Goal: Transaction & Acquisition: Book appointment/travel/reservation

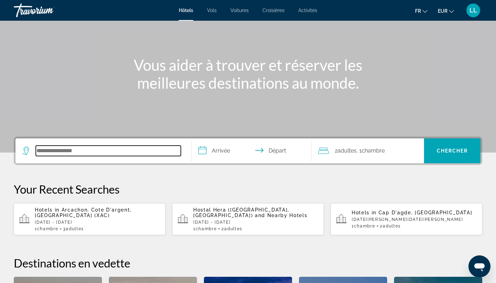
click at [50, 150] on input "Search hotel destination" at bounding box center [108, 150] width 145 height 10
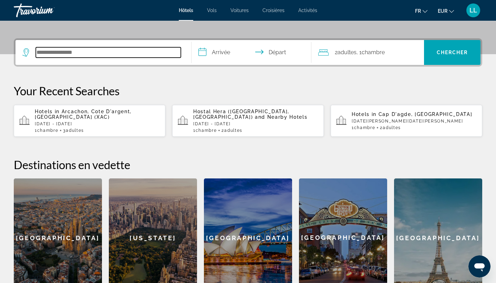
scroll to position [169, 0]
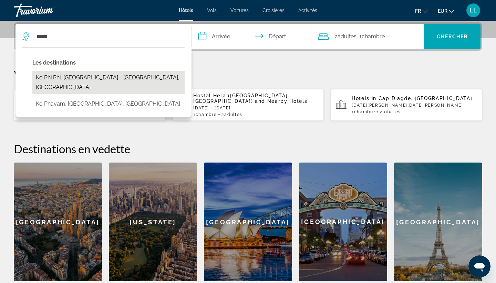
click at [98, 78] on button "Ko Phi Phi, [GEOGRAPHIC_DATA] - [GEOGRAPHIC_DATA], [GEOGRAPHIC_DATA]" at bounding box center [108, 82] width 152 height 23
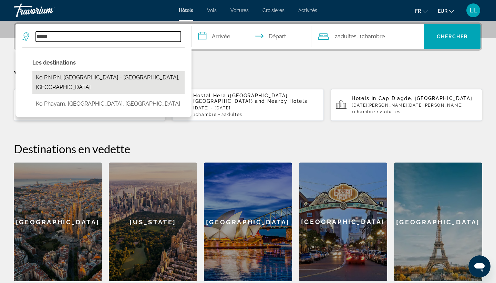
type input "**********"
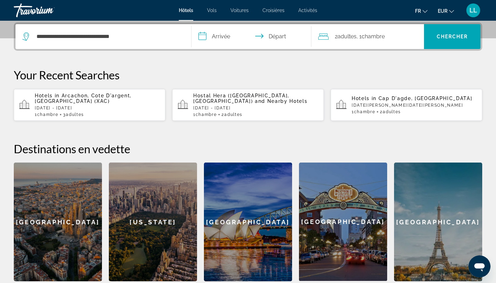
click at [223, 44] on input "**********" at bounding box center [253, 37] width 123 height 27
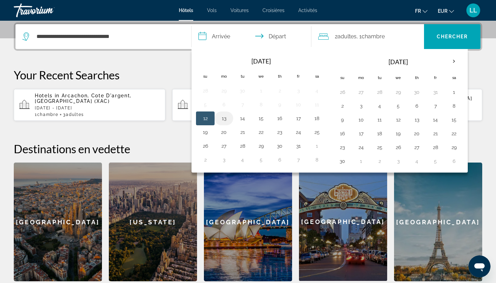
click at [226, 120] on button "13" at bounding box center [224, 118] width 11 height 10
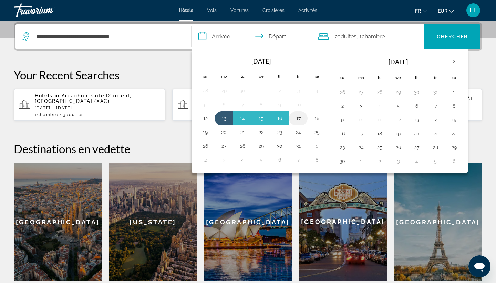
click at [301, 121] on button "17" at bounding box center [298, 118] width 11 height 10
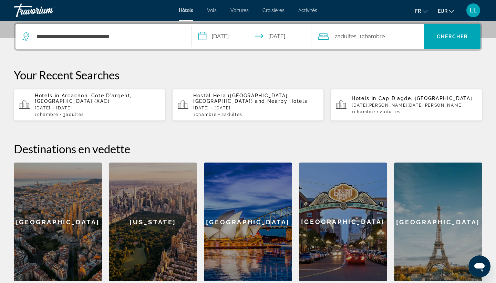
click at [235, 43] on input "**********" at bounding box center [253, 37] width 123 height 27
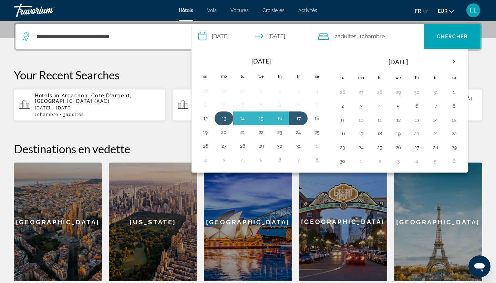
click at [229, 121] on button "13" at bounding box center [224, 118] width 11 height 10
click at [284, 116] on button "16" at bounding box center [279, 118] width 11 height 10
type input "**********"
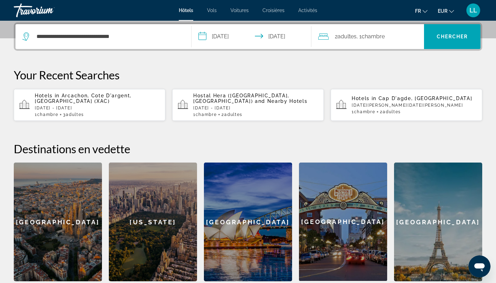
click at [224, 31] on input "**********" at bounding box center [253, 37] width 123 height 27
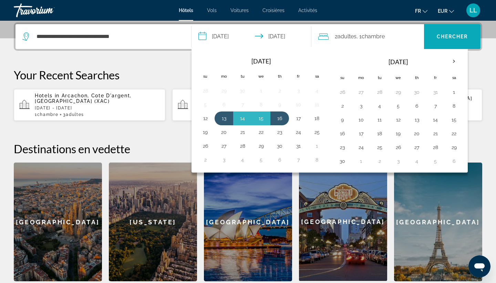
click at [443, 36] on span "Chercher" at bounding box center [452, 37] width 31 height 6
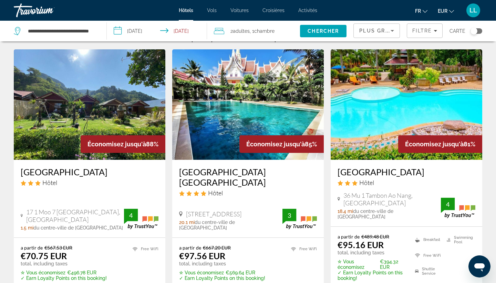
scroll to position [23, 0]
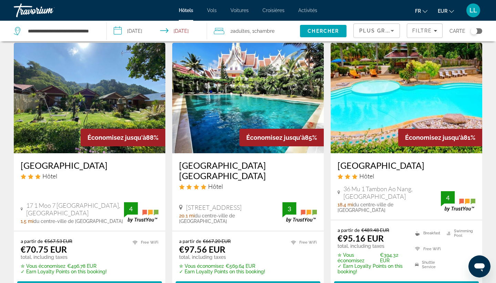
click at [71, 127] on img "Main content" at bounding box center [90, 98] width 152 height 110
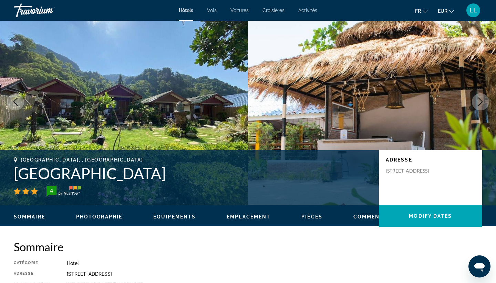
scroll to position [27, 0]
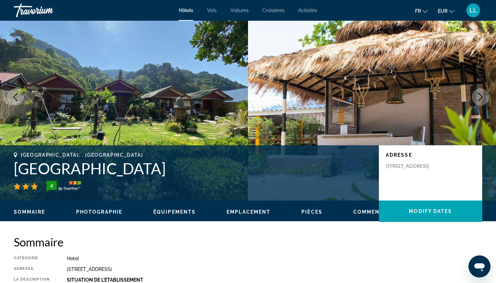
click at [479, 95] on icon "Next image" at bounding box center [481, 97] width 8 height 8
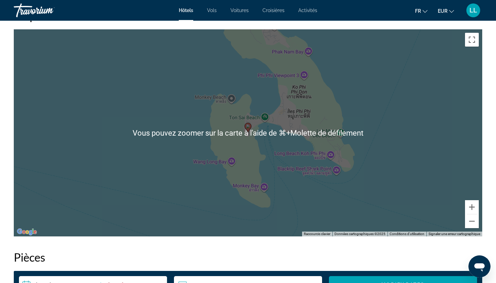
scroll to position [665, 0]
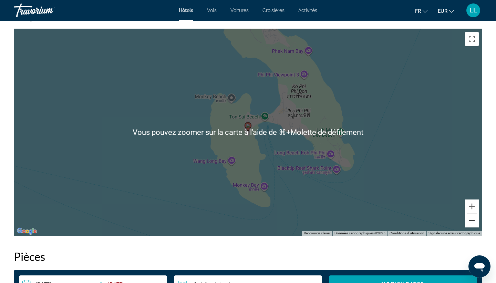
click at [470, 222] on button "Zoom arrière" at bounding box center [472, 220] width 14 height 14
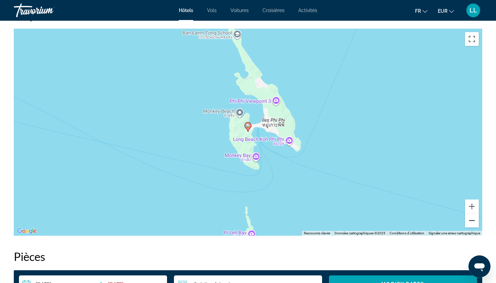
click at [471, 222] on button "Zoom arrière" at bounding box center [472, 220] width 14 height 14
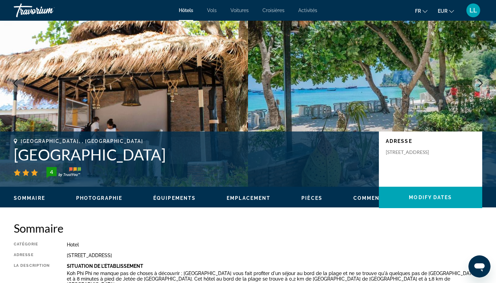
scroll to position [21, 0]
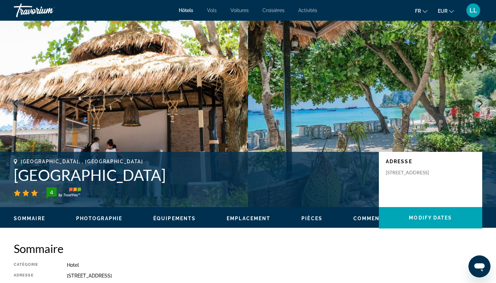
click at [479, 104] on icon "Next image" at bounding box center [481, 103] width 8 height 8
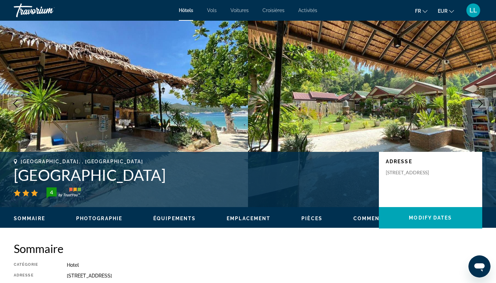
click at [479, 104] on icon "Next image" at bounding box center [481, 103] width 8 height 8
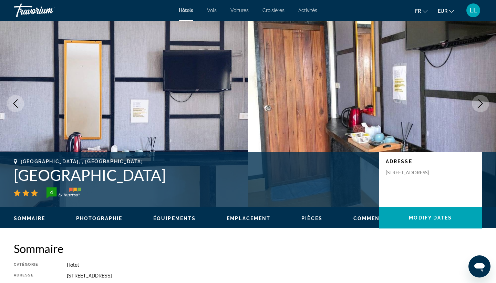
click at [479, 104] on icon "Next image" at bounding box center [481, 103] width 8 height 8
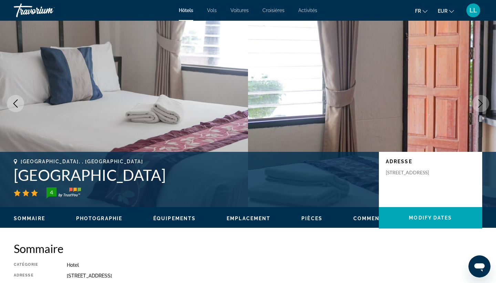
click at [479, 104] on icon "Next image" at bounding box center [481, 103] width 8 height 8
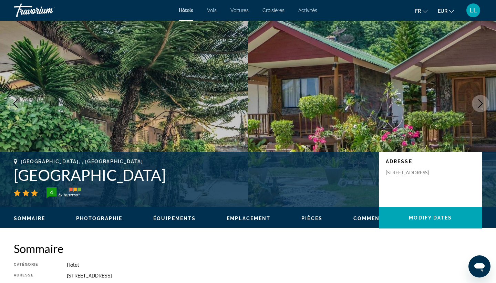
click at [479, 104] on icon "Next image" at bounding box center [481, 103] width 8 height 8
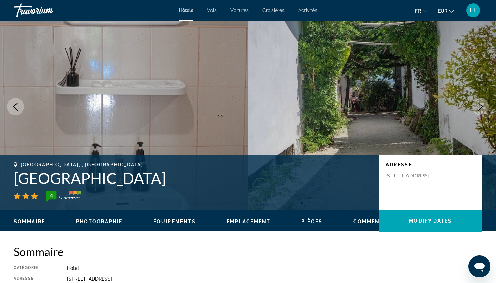
scroll to position [17, 0]
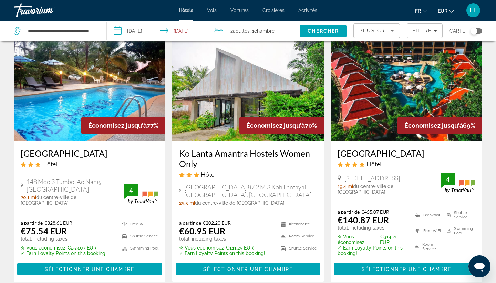
scroll to position [306, 0]
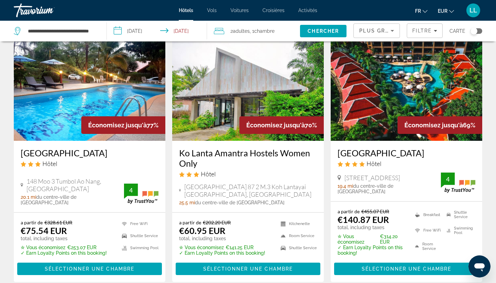
click at [373, 40] on div "Plus grandes économies" at bounding box center [377, 31] width 47 height 21
click at [371, 29] on span "Plus grandes économies" at bounding box center [401, 31] width 82 height 6
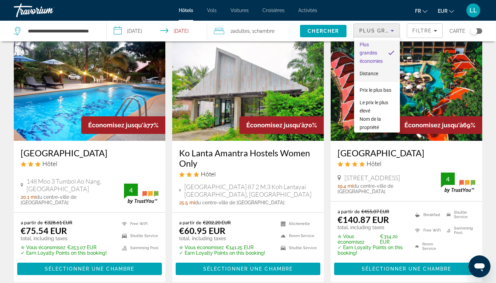
click at [366, 74] on span "Distance" at bounding box center [369, 74] width 19 height 6
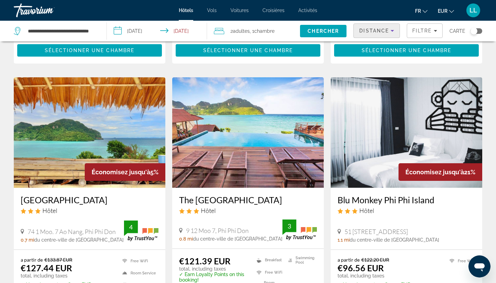
scroll to position [809, 0]
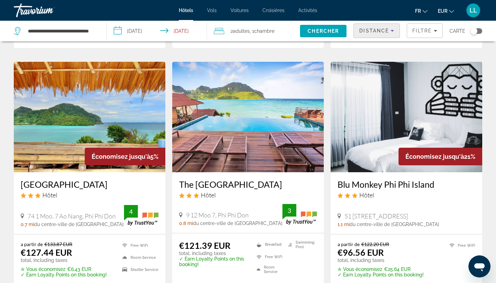
click at [368, 30] on span "Distance" at bounding box center [375, 31] width 30 height 6
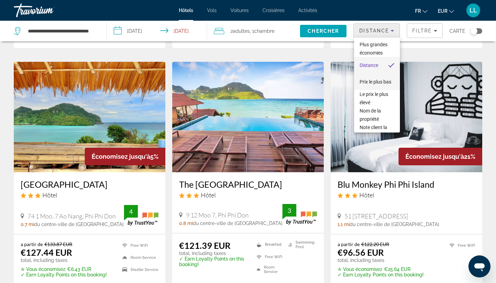
click at [363, 80] on span "Prix le plus bas" at bounding box center [376, 82] width 32 height 6
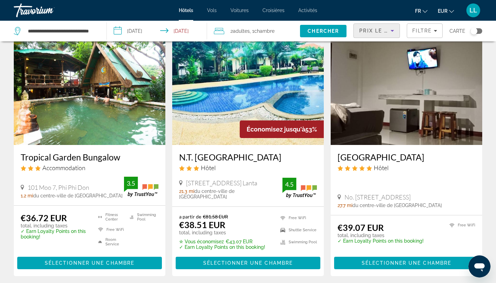
scroll to position [44, 0]
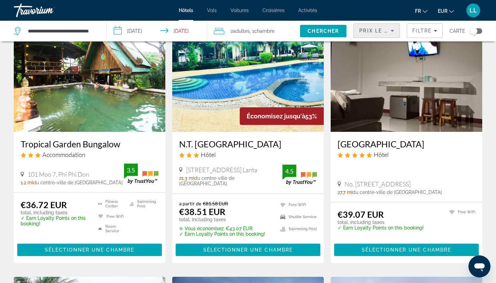
click at [85, 115] on img "Main content" at bounding box center [90, 76] width 152 height 110
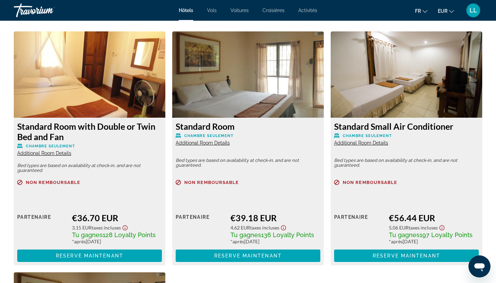
scroll to position [944, 0]
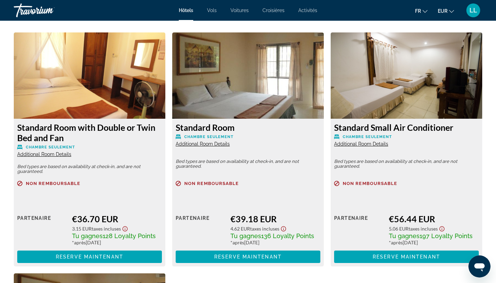
click at [472, 6] on div "LL" at bounding box center [474, 10] width 14 height 14
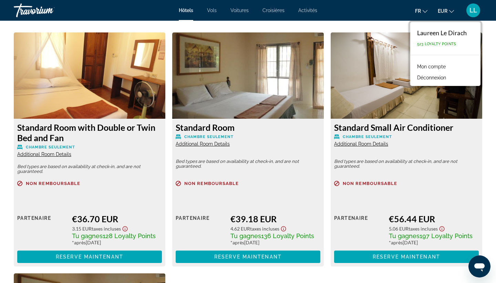
click at [170, 157] on div "Standard Room Chambre seulement Additional Room Details Bed types are based on …" at bounding box center [248, 149] width 159 height 234
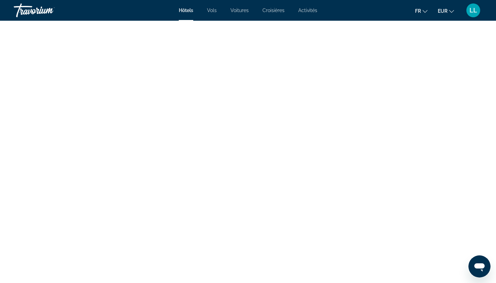
scroll to position [1491, 0]
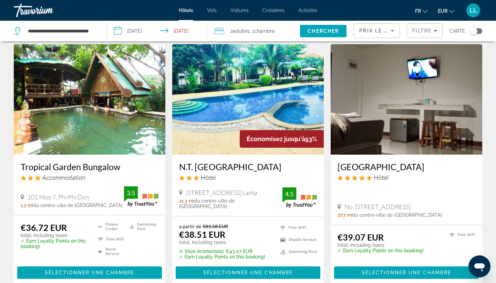
scroll to position [20, 0]
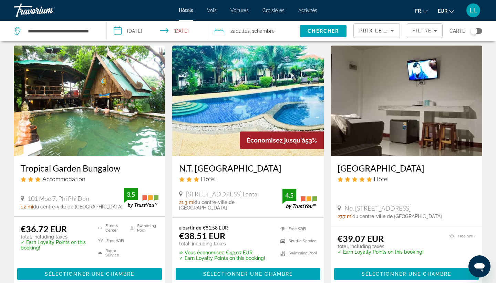
click at [267, 132] on div "Économisez jusqu'à 53%" at bounding box center [282, 140] width 84 height 18
click at [237, 110] on img "Main content" at bounding box center [248, 101] width 152 height 110
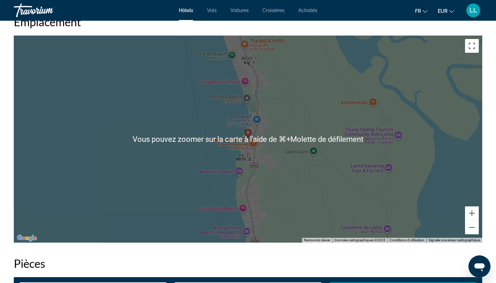
scroll to position [657, 0]
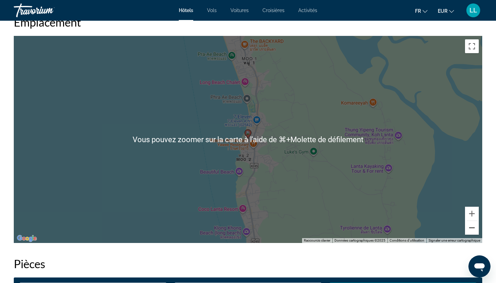
click at [477, 229] on button "Zoom arrière" at bounding box center [472, 228] width 14 height 14
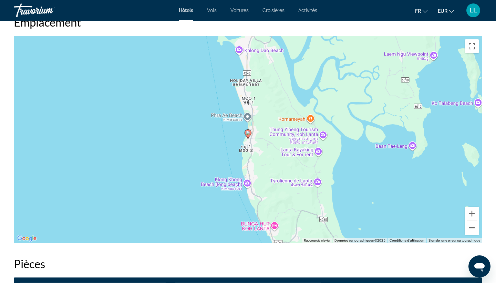
click at [477, 229] on button "Zoom arrière" at bounding box center [472, 228] width 14 height 14
